Goal: Task Accomplishment & Management: Manage account settings

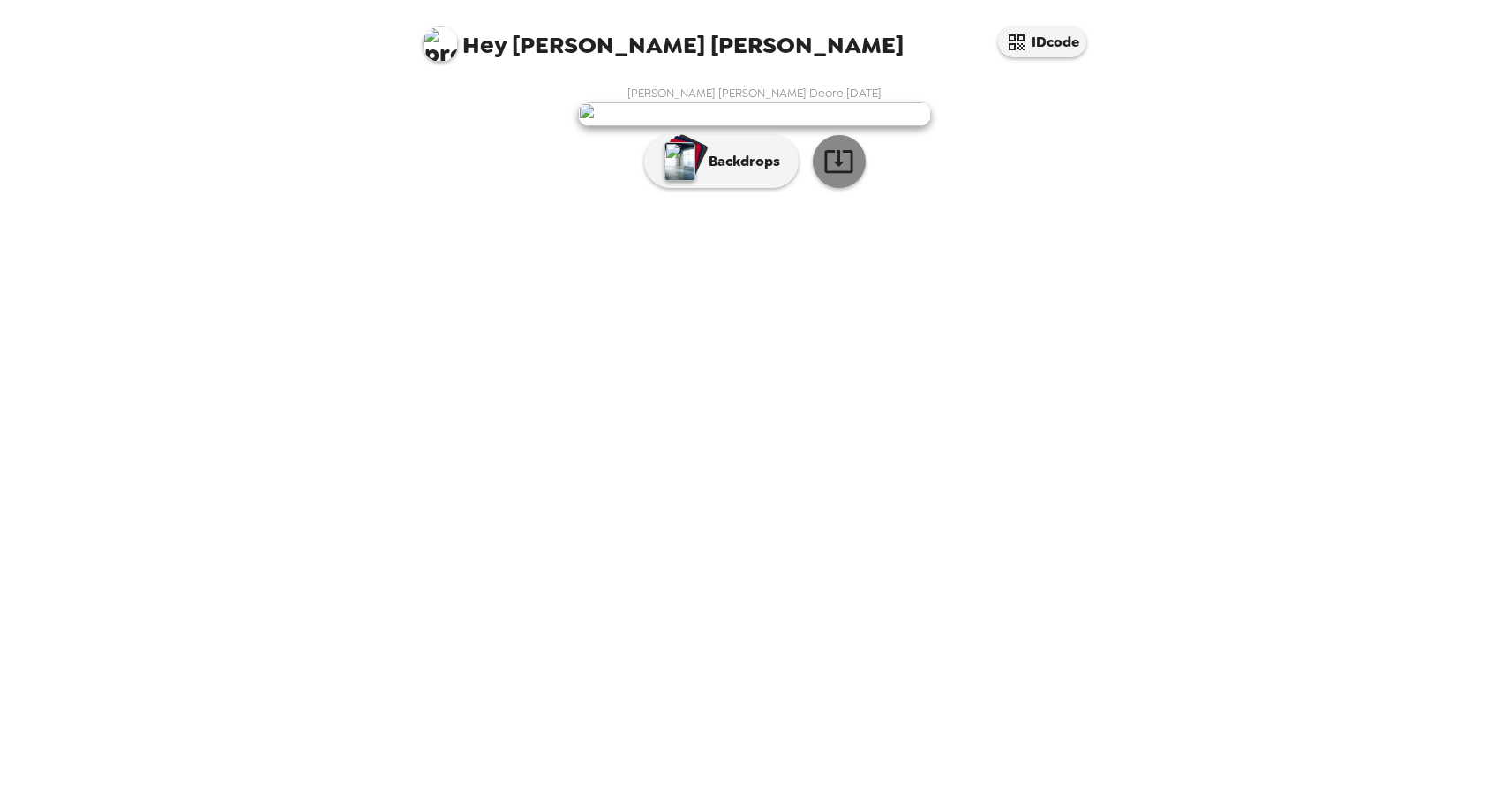
click at [844, 176] on icon "button" at bounding box center [838, 160] width 31 height 31
click at [1235, 240] on div "Hey [PERSON_NAME] [PERSON_NAME] IDcode [PERSON_NAME] [PERSON_NAME] Deore , [DAT…" at bounding box center [754, 406] width 1509 height 812
